Goal: Information Seeking & Learning: Check status

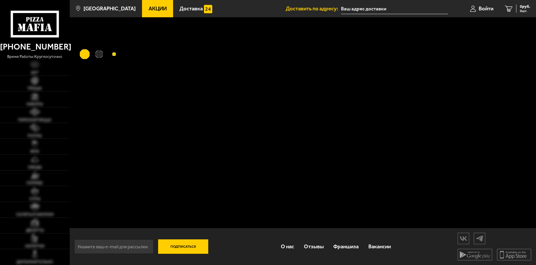
type input "[STREET_ADDRESS]"
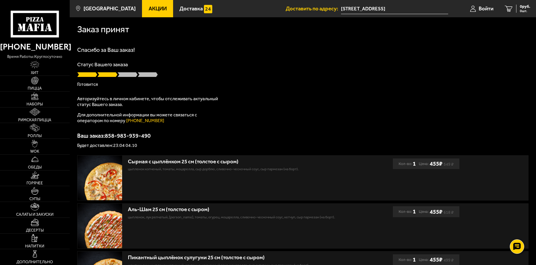
click at [175, 79] on div "Статус Вашего заказа Готовится" at bounding box center [302, 74] width 451 height 25
drag, startPoint x: 368, startPoint y: 102, endPoint x: 364, endPoint y: 104, distance: 5.0
click at [368, 102] on div "Спасибо за Ваш заказ! Статус Вашего заказа Готовится Авторизуйтесь в личном каб…" at bounding box center [302, 97] width 451 height 101
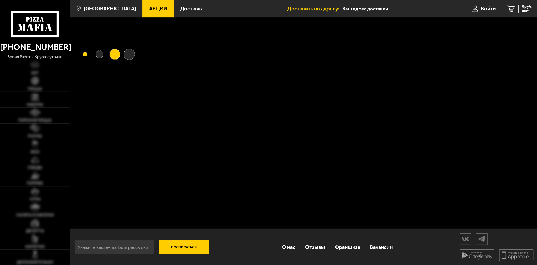
type input "[STREET_ADDRESS]"
